Goal: Submit feedback/report problem: Submit feedback/report problem

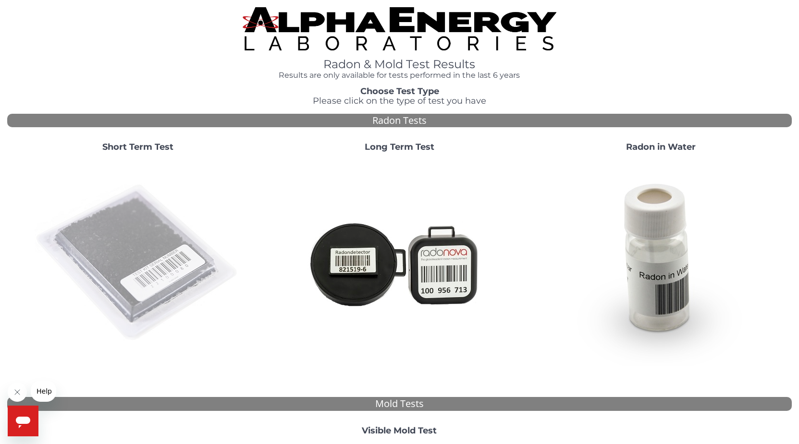
click at [138, 251] on img at bounding box center [138, 263] width 207 height 207
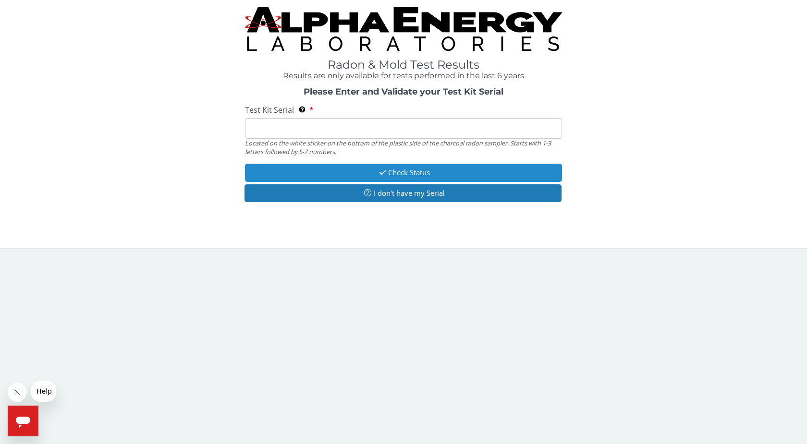
click at [417, 170] on button "Check Status" at bounding box center [403, 173] width 317 height 18
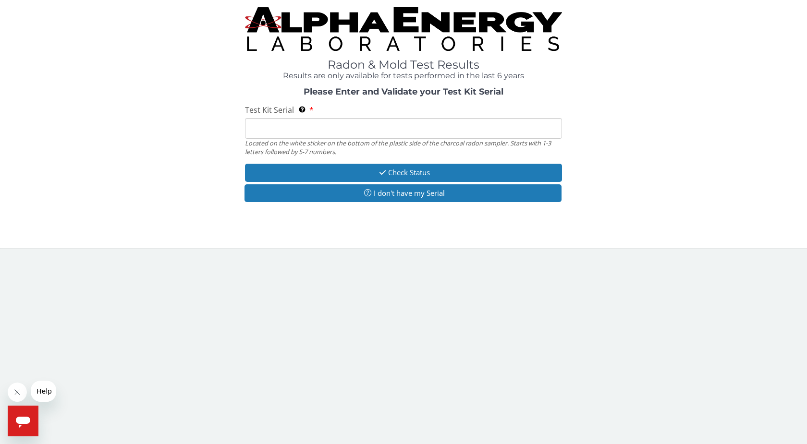
click at [384, 143] on div "Located on the white sticker on the bottom of the plastic side of the charcoal …" at bounding box center [403, 148] width 317 height 18
click at [365, 128] on input "Test Kit Serial Located on the white sticker on the bottom of the plastic side …" at bounding box center [403, 128] width 317 height 21
click at [425, 194] on button "I don't have my Serial" at bounding box center [403, 193] width 317 height 18
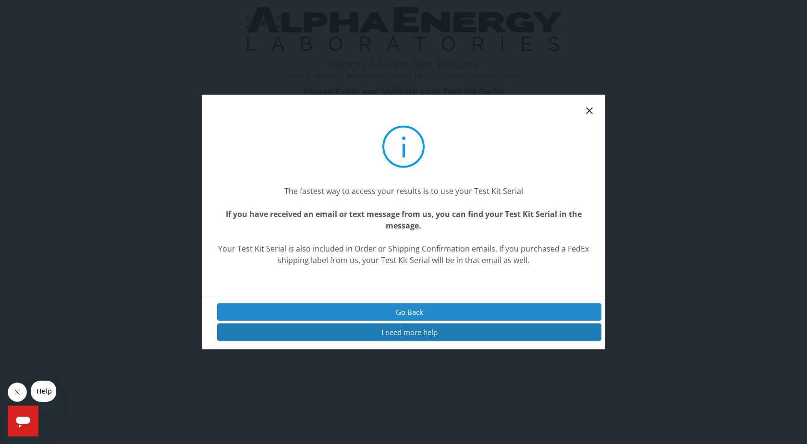
click at [420, 309] on button "Go Back" at bounding box center [409, 312] width 384 height 18
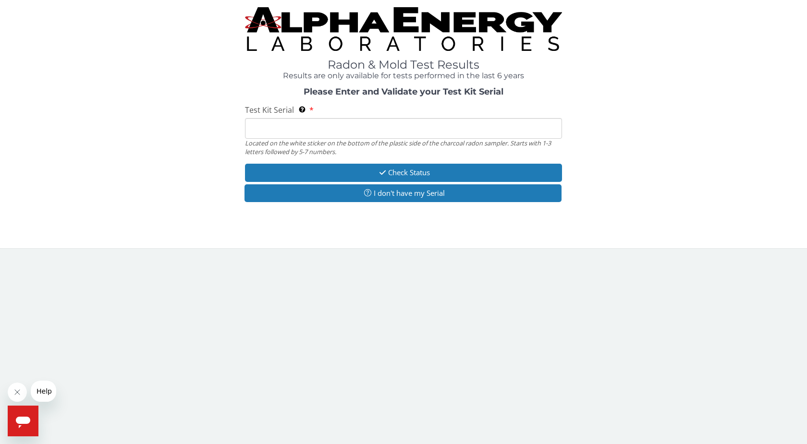
drag, startPoint x: 374, startPoint y: 115, endPoint x: 371, endPoint y: 119, distance: 5.2
click at [371, 118] on div "Test Kit Serial Located on the white sticker on the bottom of the plastic side …" at bounding box center [403, 130] width 317 height 51
click at [370, 119] on input "Test Kit Serial Located on the white sticker on the bottom of the plastic side …" at bounding box center [403, 128] width 317 height 21
click at [413, 123] on input "Test Kit Serial Located on the white sticker on the bottom of the plastic side …" at bounding box center [403, 128] width 317 height 21
paste input "25-193961"
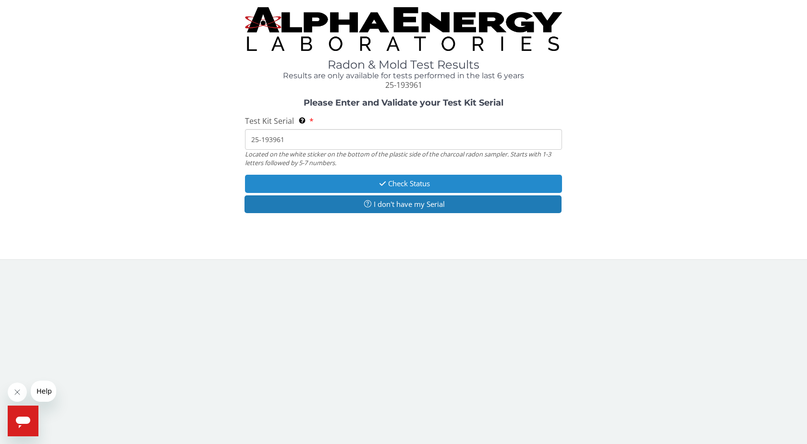
type input "25-193961"
click at [399, 182] on button "Check Status" at bounding box center [403, 184] width 317 height 18
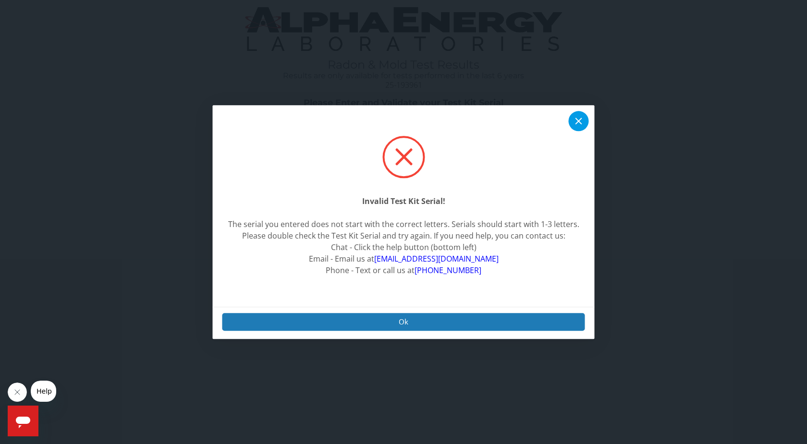
click at [581, 121] on icon at bounding box center [579, 121] width 12 height 12
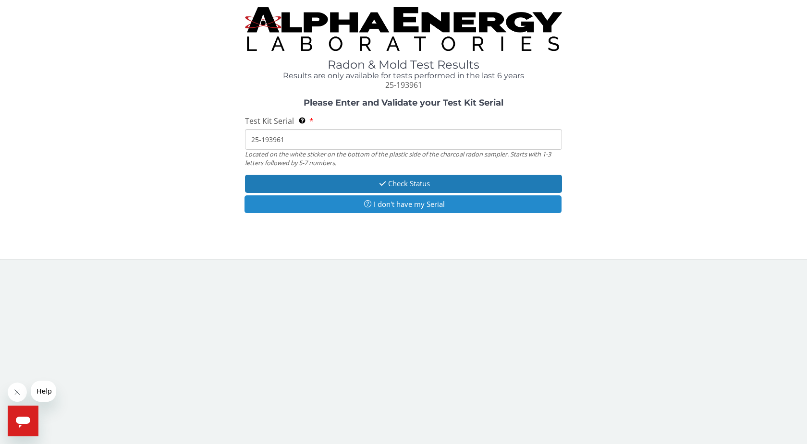
click at [425, 205] on button "I don't have my Serial" at bounding box center [403, 205] width 317 height 18
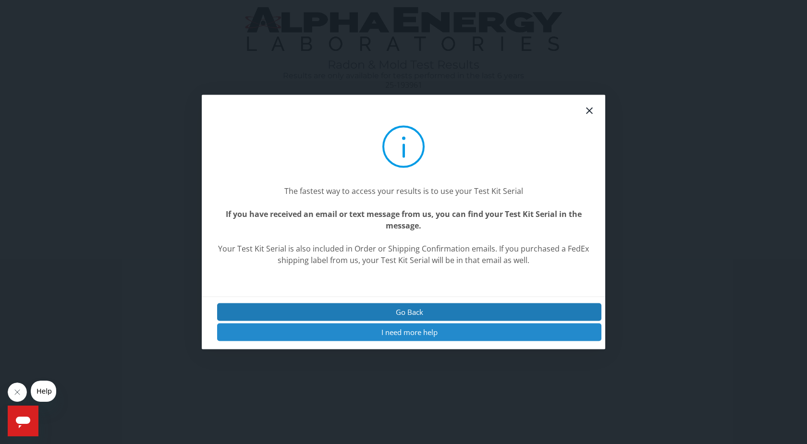
click at [424, 332] on button "I need more help" at bounding box center [409, 333] width 384 height 18
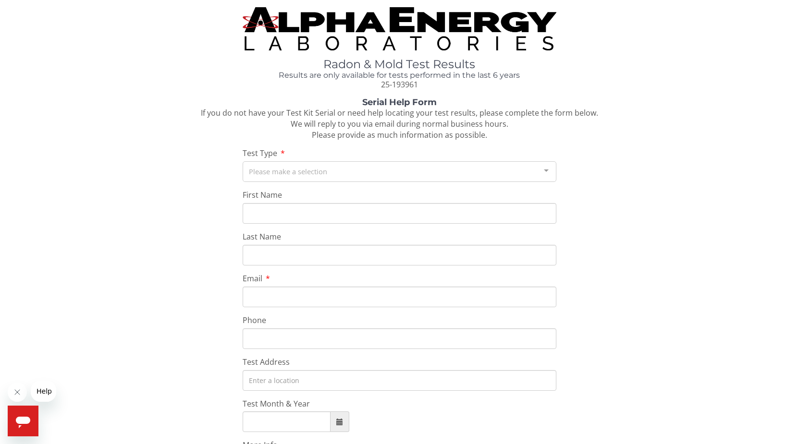
click at [322, 170] on div "Please make a selection" at bounding box center [400, 171] width 314 height 21
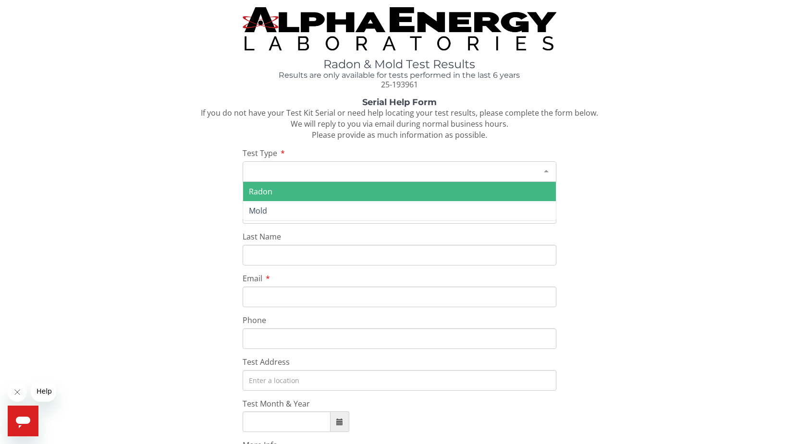
click at [280, 192] on span "Radon" at bounding box center [399, 191] width 313 height 19
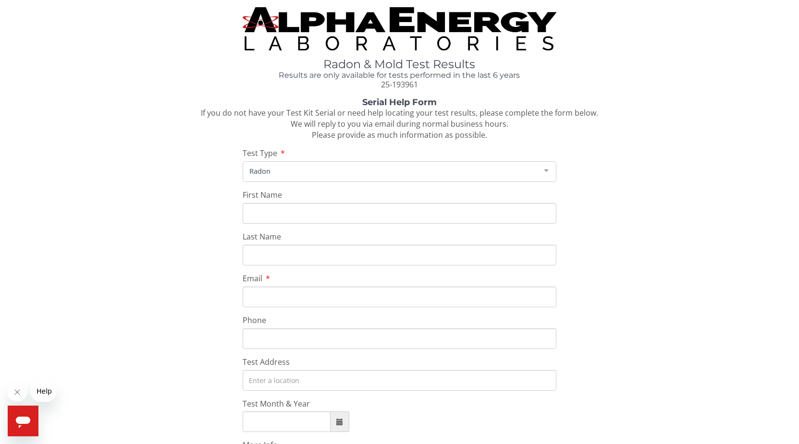
click at [297, 202] on div "First Name" at bounding box center [400, 207] width 314 height 34
click at [293, 208] on input "First Name" at bounding box center [400, 213] width 314 height 21
type input "[PERSON_NAME]"
type input "[EMAIL_ADDRESS][DOMAIN_NAME]"
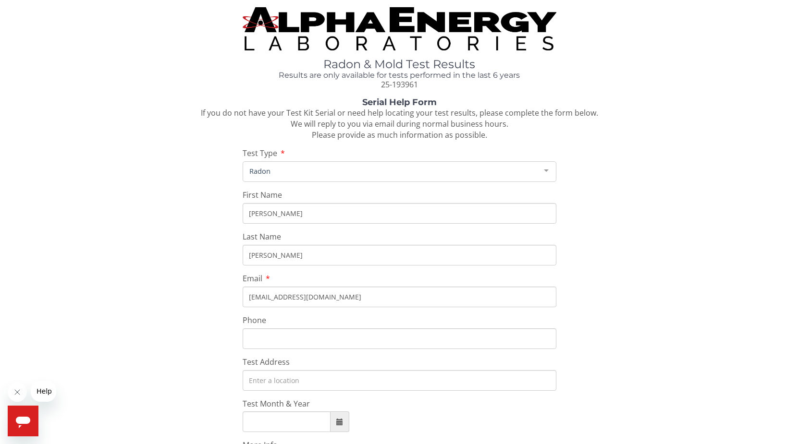
type input "[PHONE_NUMBER]"
type input "[STREET_ADDRESS]"
type input "[PHONE_NUMBER]"
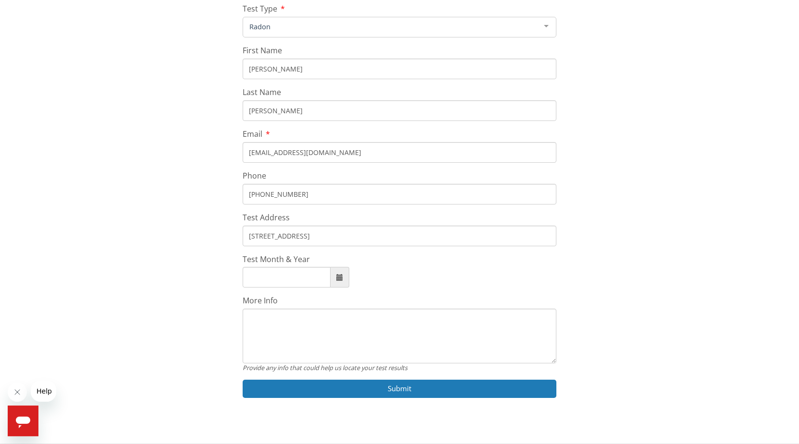
scroll to position [154, 0]
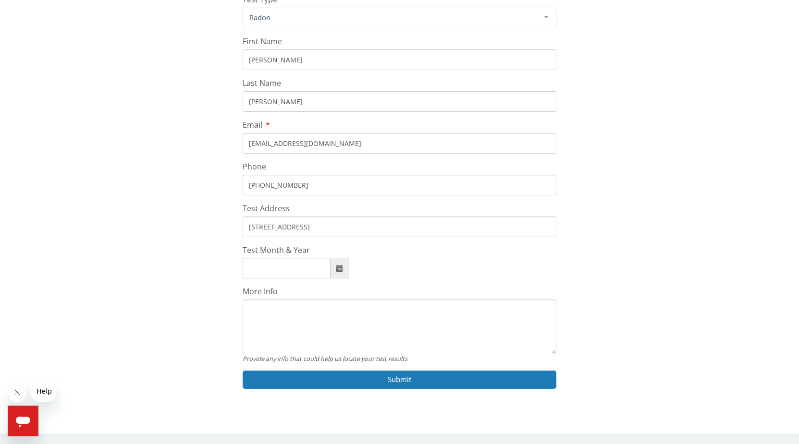
click at [282, 275] on input "Test Month & Year" at bounding box center [287, 268] width 88 height 21
click at [343, 272] on span at bounding box center [339, 268] width 7 height 7
type input "[DATE]"
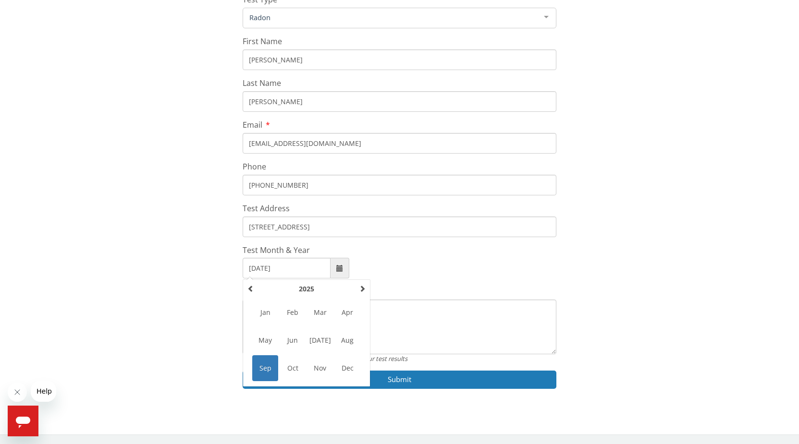
click at [259, 367] on span "Sep" at bounding box center [265, 368] width 26 height 26
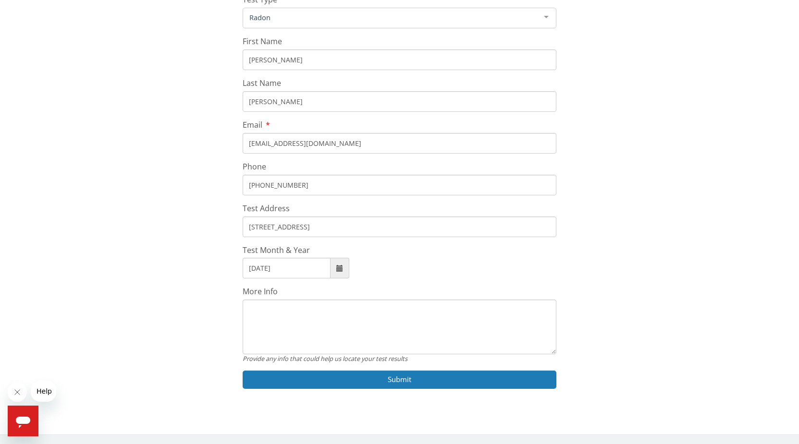
click at [294, 324] on textarea "More Info" at bounding box center [400, 327] width 314 height 55
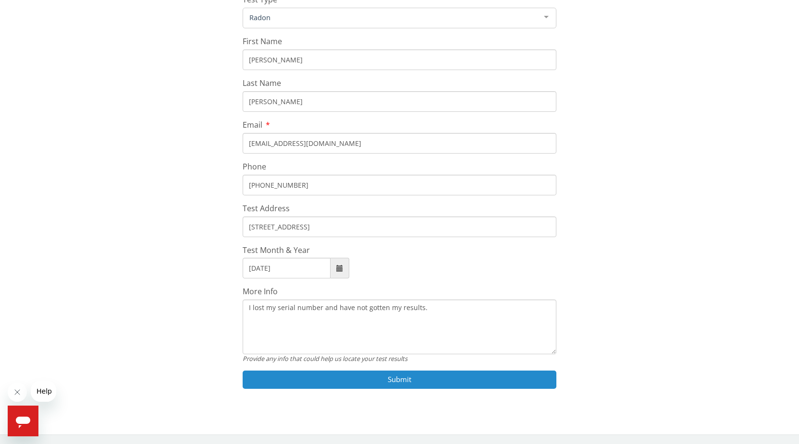
type textarea "I lost my serial number and have not gotten my results."
click at [366, 384] on button "Submit" at bounding box center [400, 380] width 314 height 18
click at [424, 382] on button "Submit" at bounding box center [400, 380] width 314 height 18
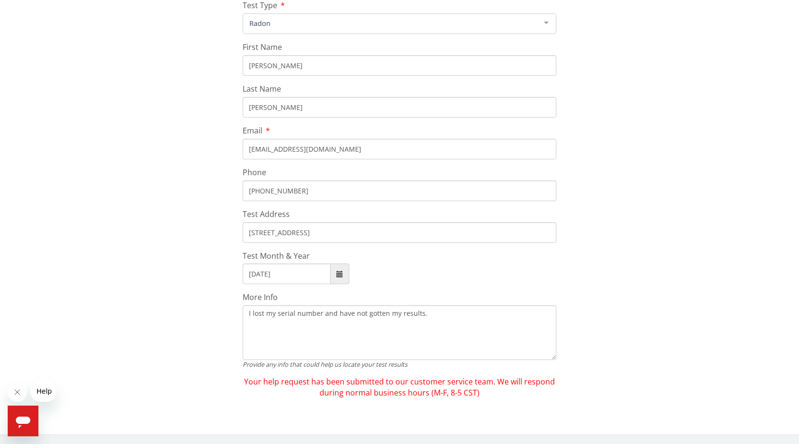
scroll to position [148, 0]
